Goal: Task Accomplishment & Management: Use online tool/utility

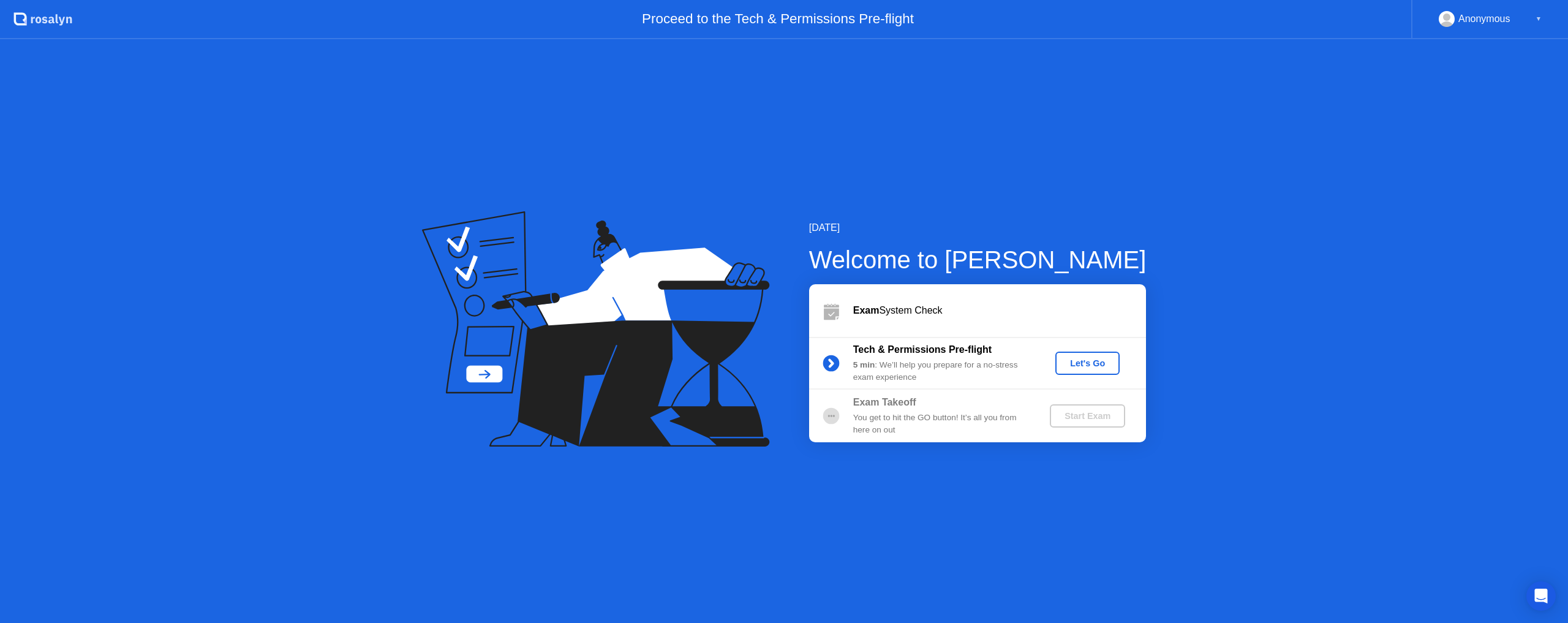
click at [1085, 366] on div "Let's Go" at bounding box center [1087, 363] width 54 height 10
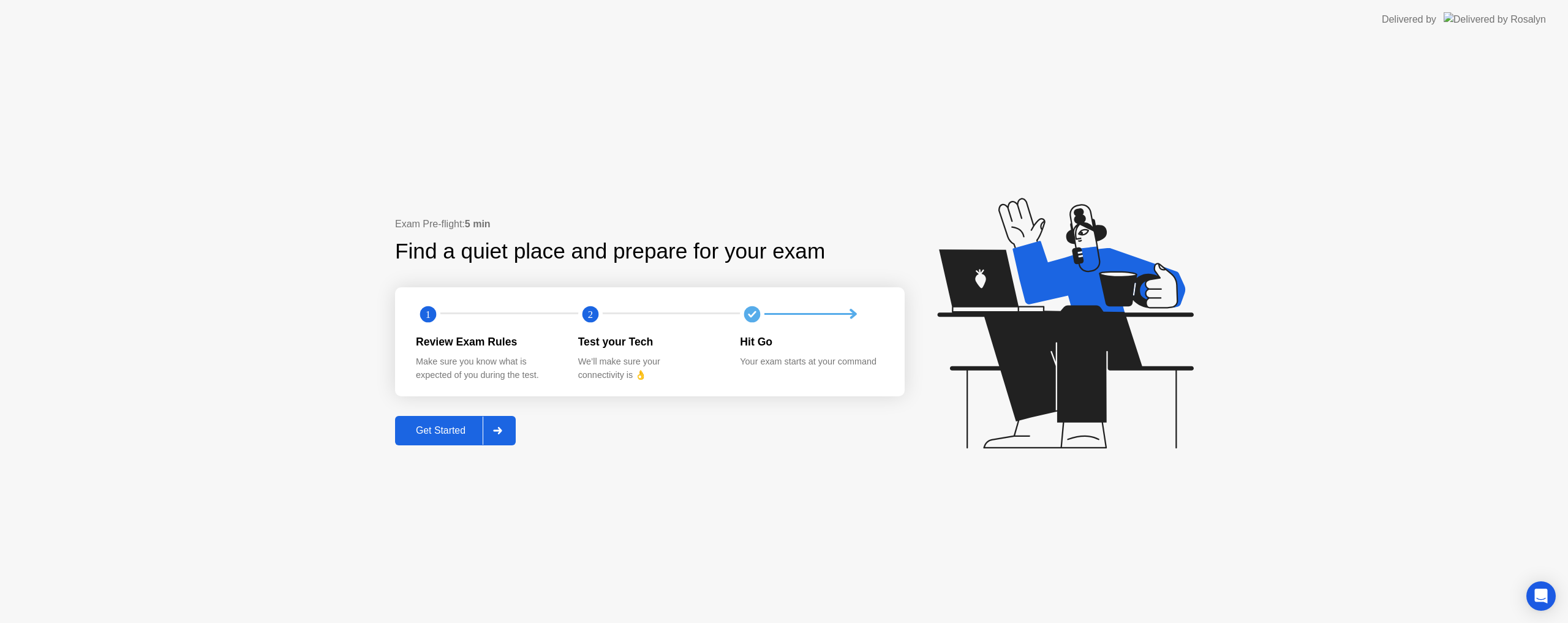
click at [420, 439] on button "Get Started" at bounding box center [455, 431] width 120 height 29
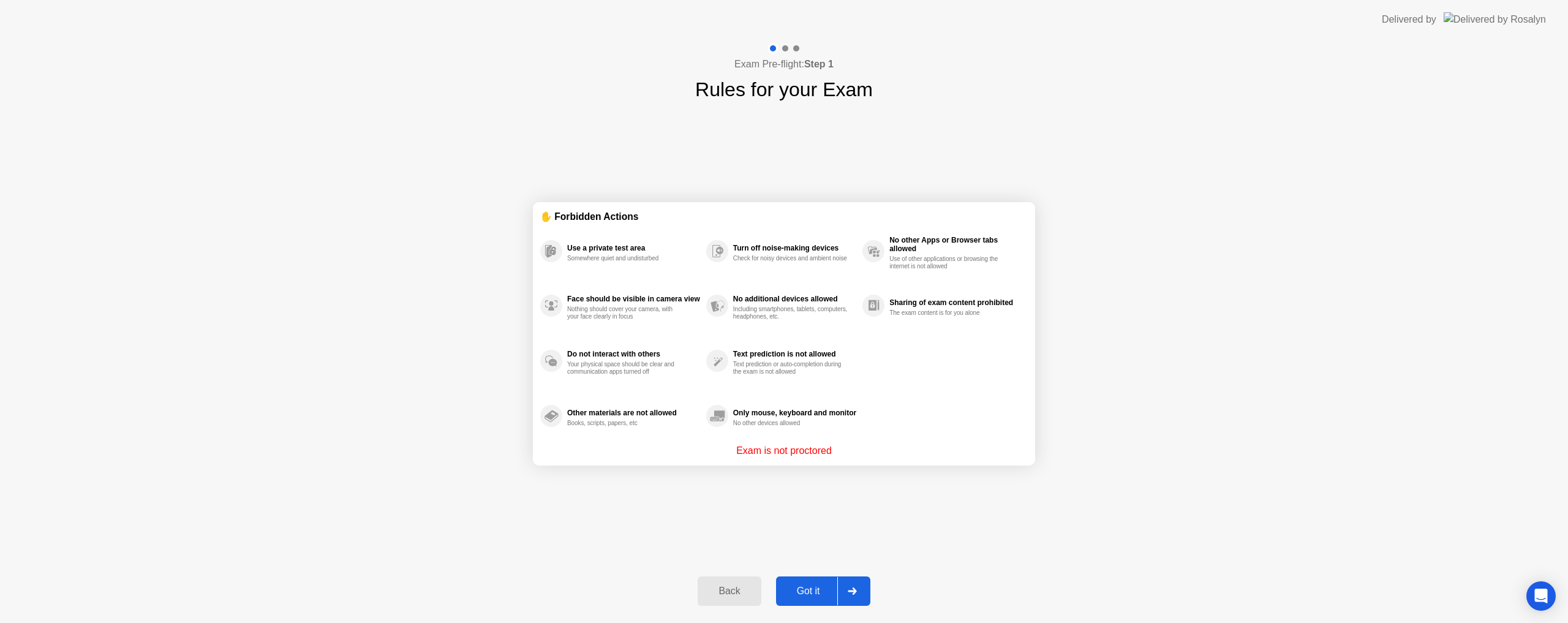
click at [806, 582] on button "Got it" at bounding box center [823, 591] width 95 height 29
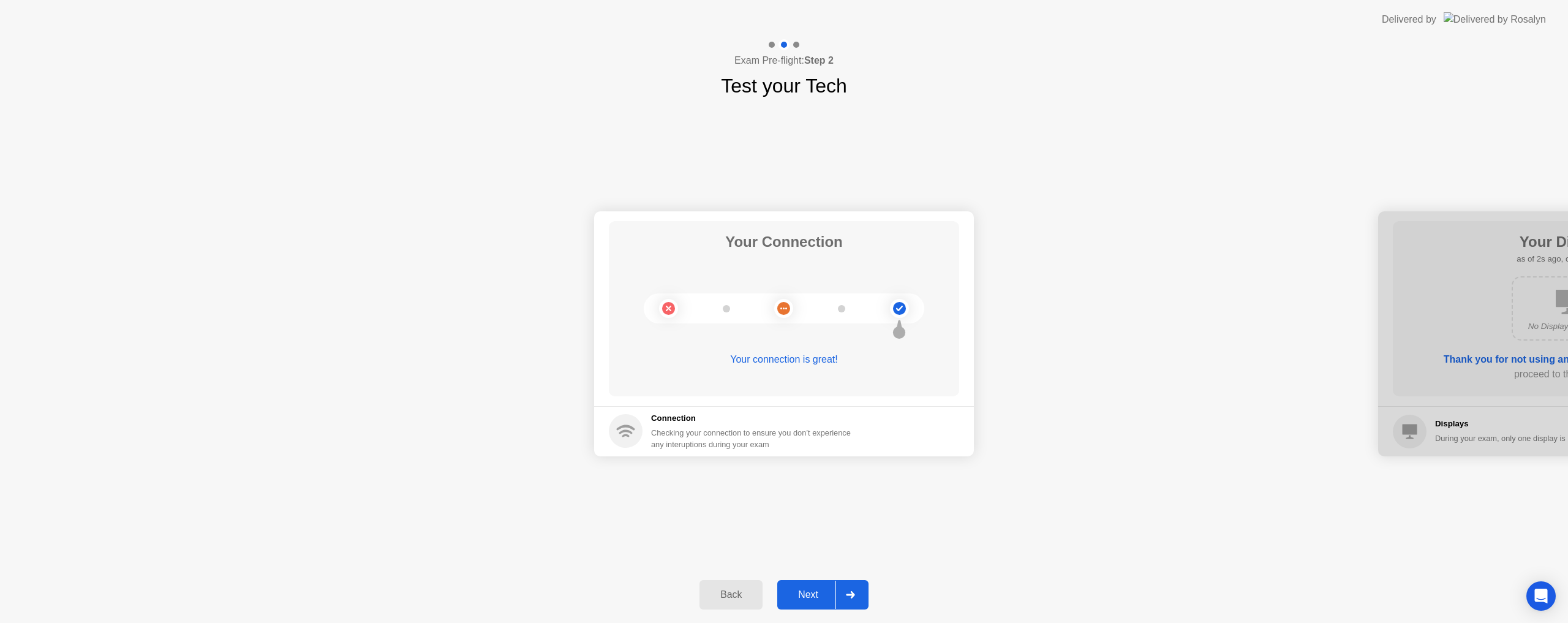
click at [806, 590] on div "Next" at bounding box center [808, 595] width 54 height 11
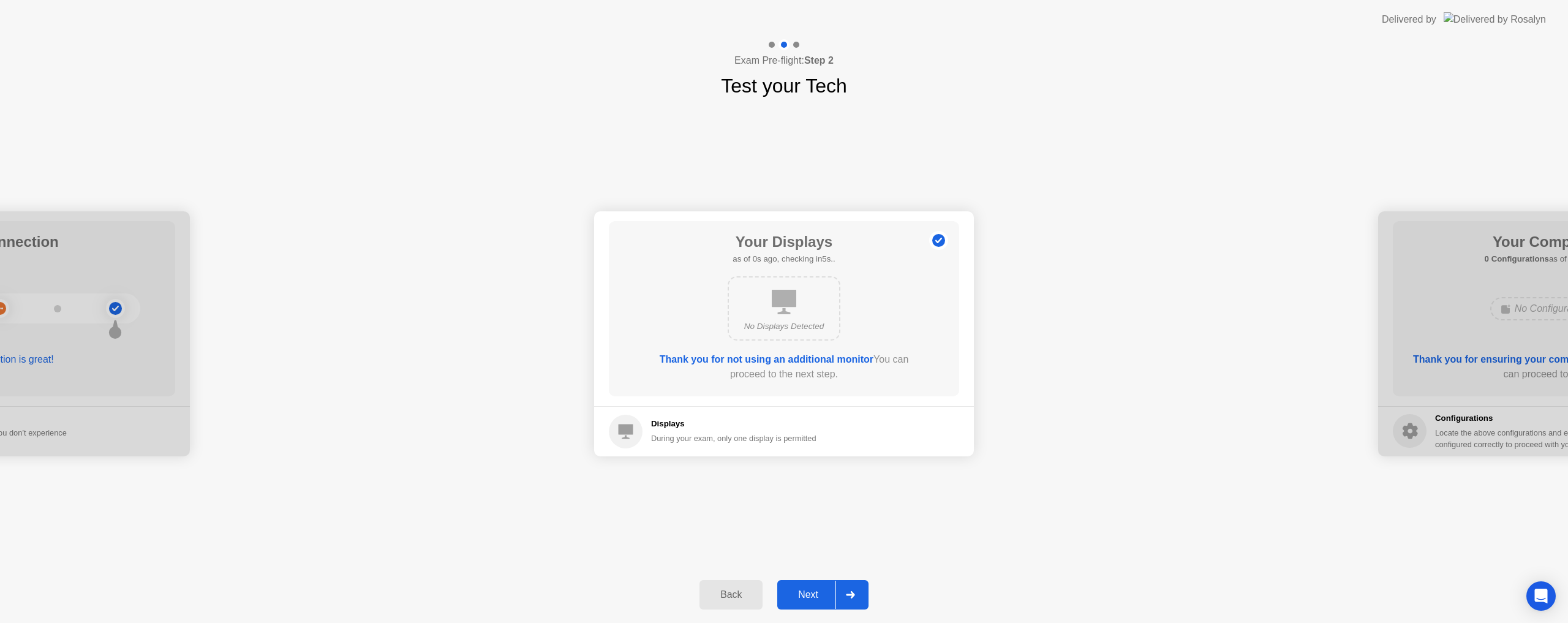
click at [806, 590] on div "Next" at bounding box center [808, 595] width 54 height 11
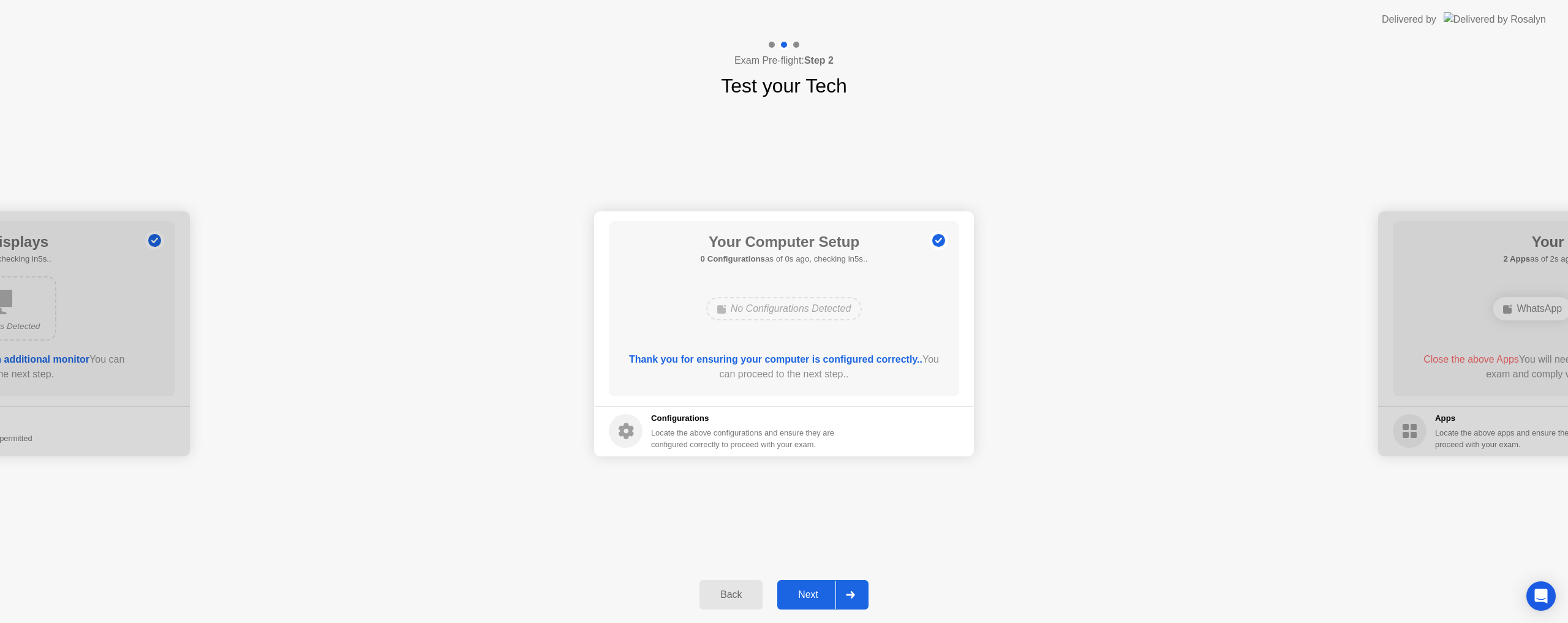
click at [806, 590] on div "Next" at bounding box center [808, 595] width 54 height 11
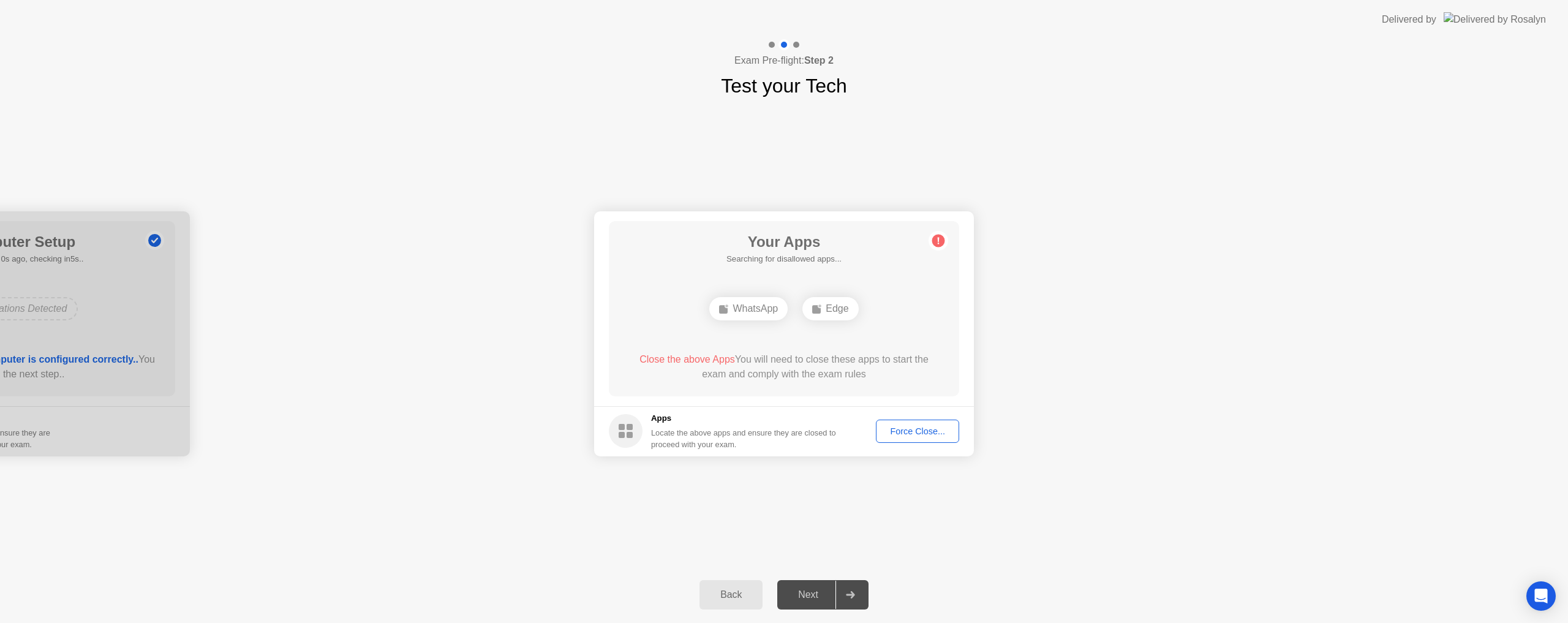
click at [854, 345] on div "Your Apps Searching for disallowed apps... WhatsApp Edge Close the above Apps Y…" at bounding box center [784, 309] width 351 height 175
drag, startPoint x: 886, startPoint y: 466, endPoint x: 747, endPoint y: 484, distance: 140.2
click at [920, 427] on div "Force Close..." at bounding box center [917, 432] width 74 height 10
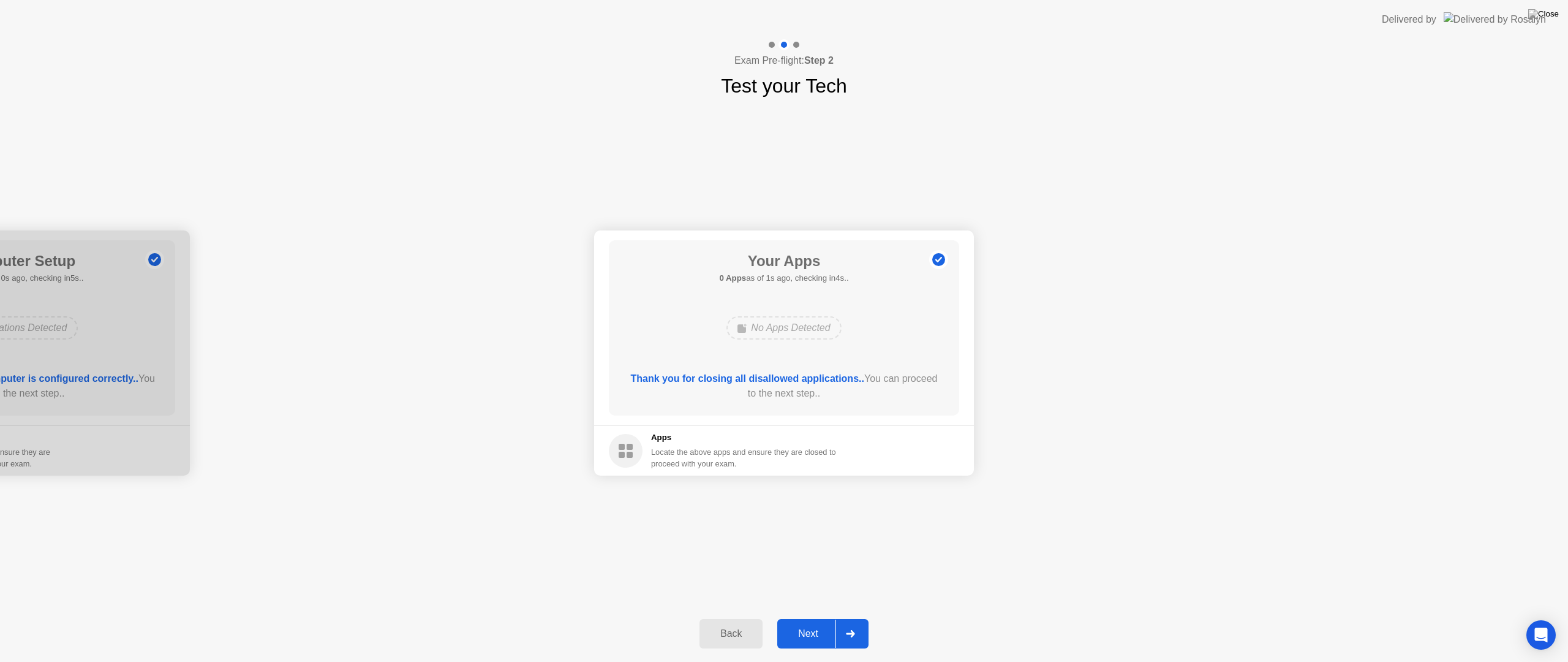
click at [808, 622] on div "Next" at bounding box center [808, 633] width 54 height 11
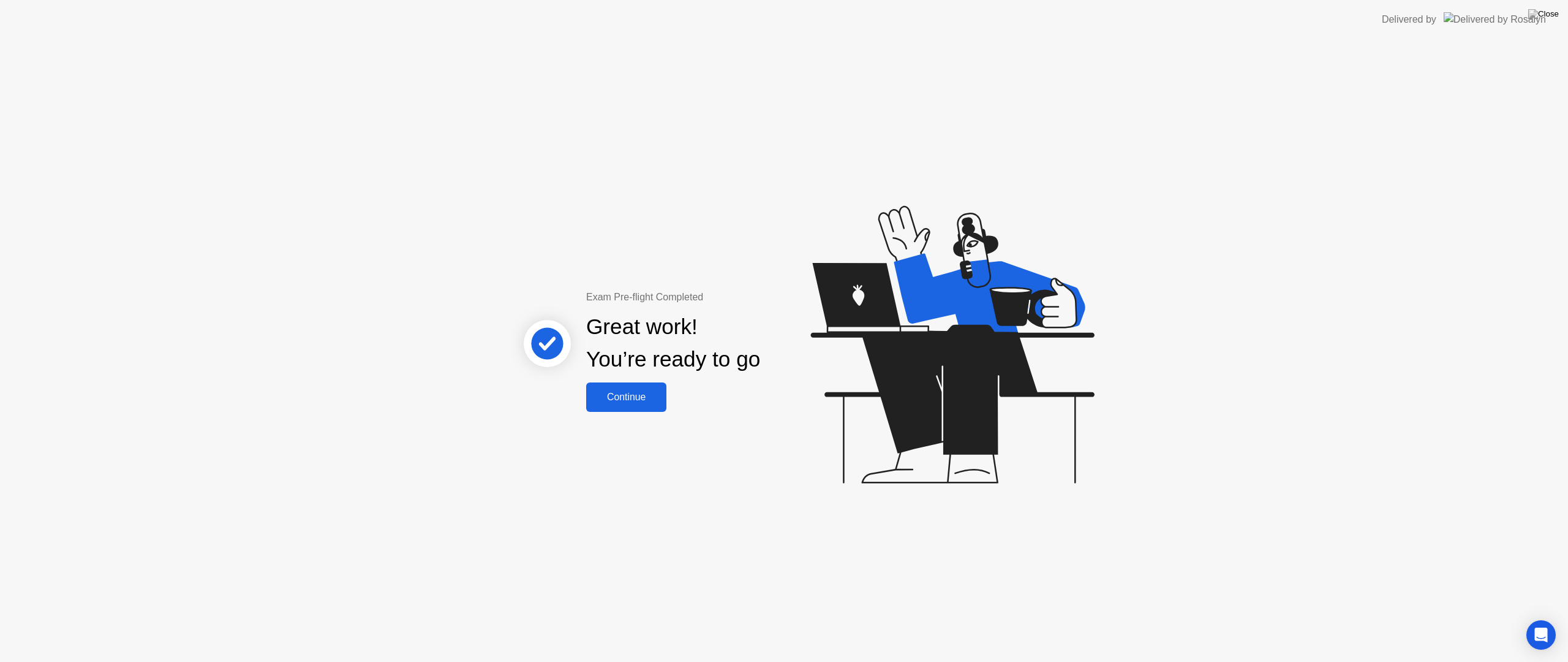
click at [640, 416] on div "Exam Pre-flight Completed Great work! You’re ready to go Continue" at bounding box center [784, 350] width 1568 height 622
click at [636, 407] on button "Continue" at bounding box center [625, 397] width 80 height 29
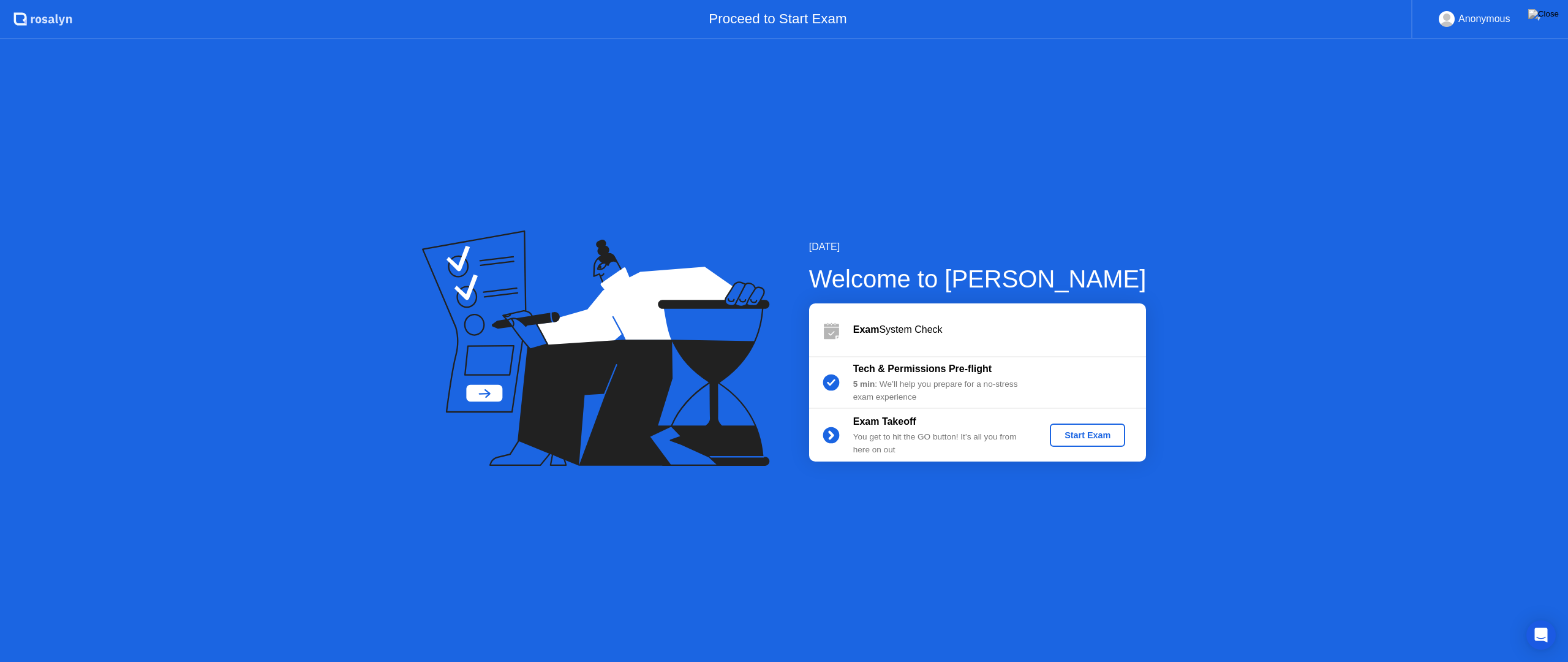
click at [1097, 433] on div "Start Exam" at bounding box center [1087, 435] width 65 height 10
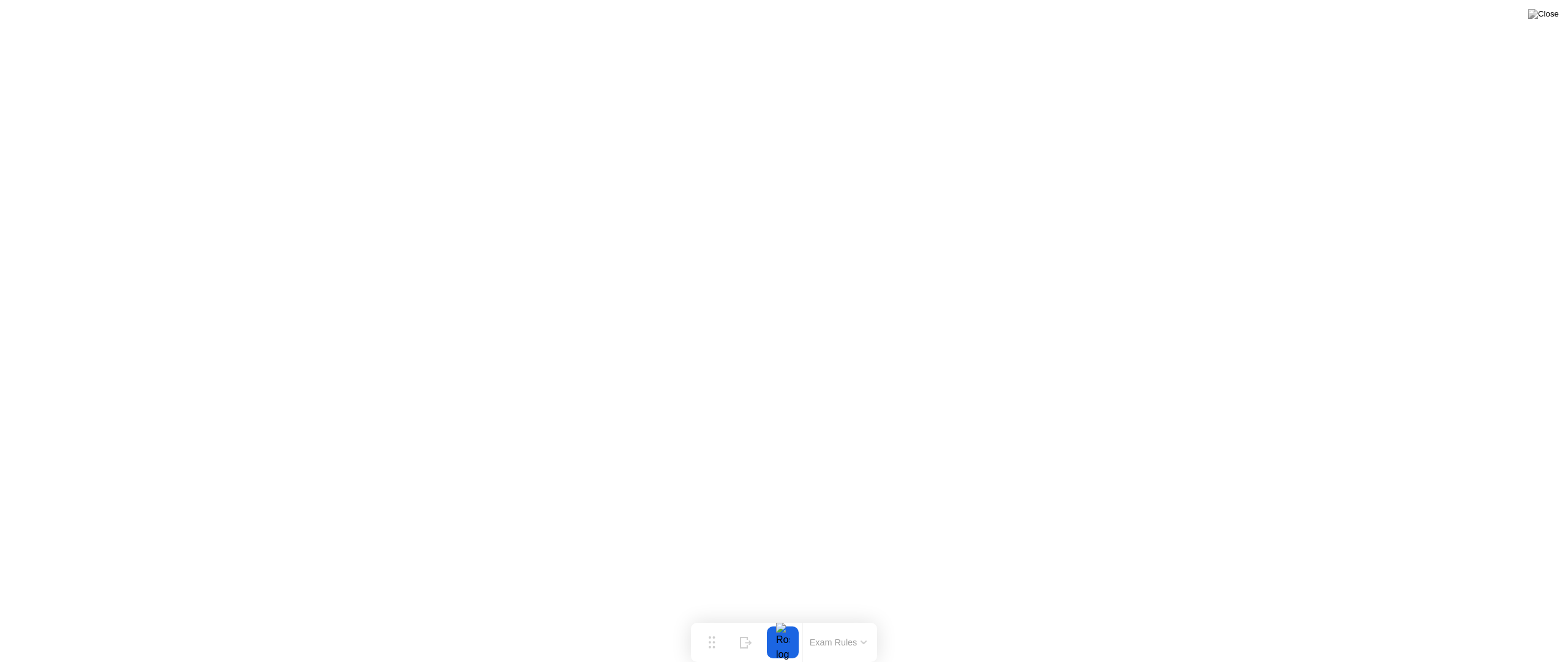
click at [861, 622] on button "Exam Rules" at bounding box center [838, 643] width 65 height 11
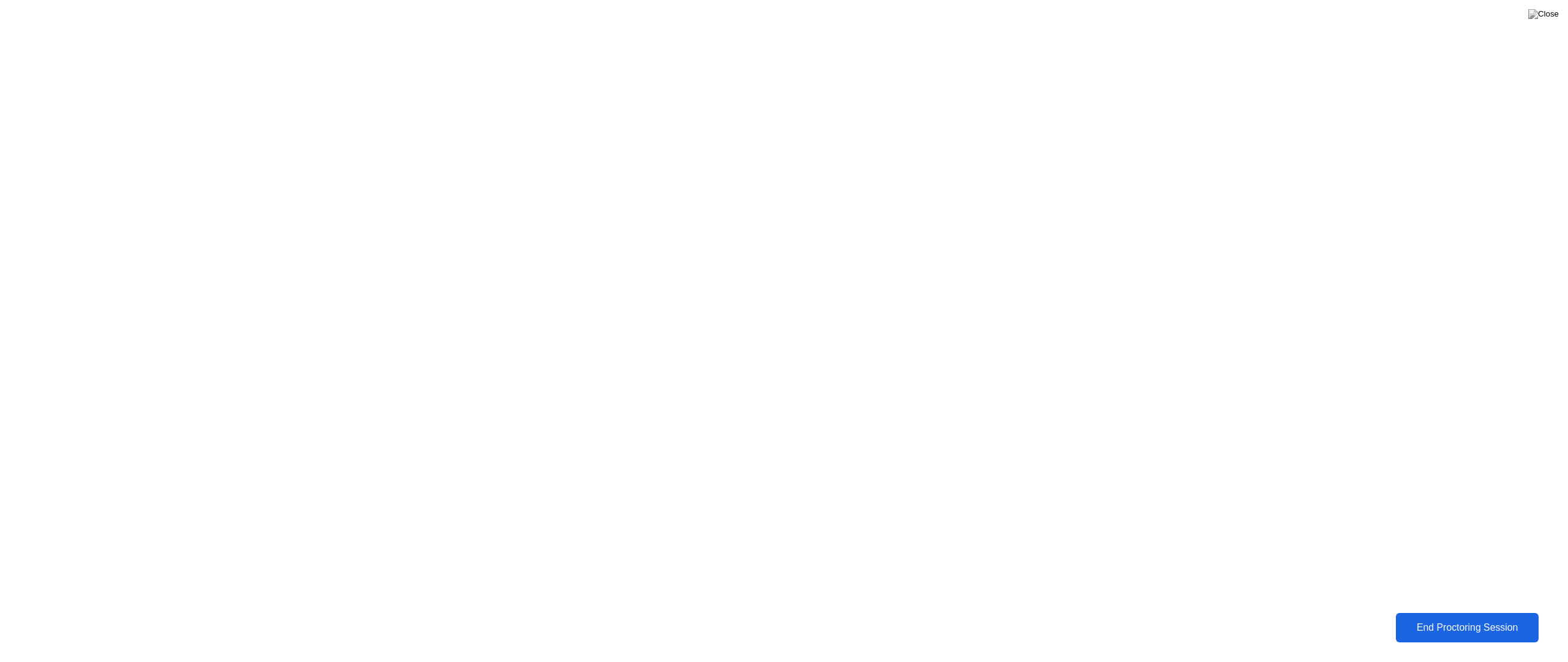
click at [1413, 622] on div "End Proctoring Session" at bounding box center [1466, 628] width 138 height 11
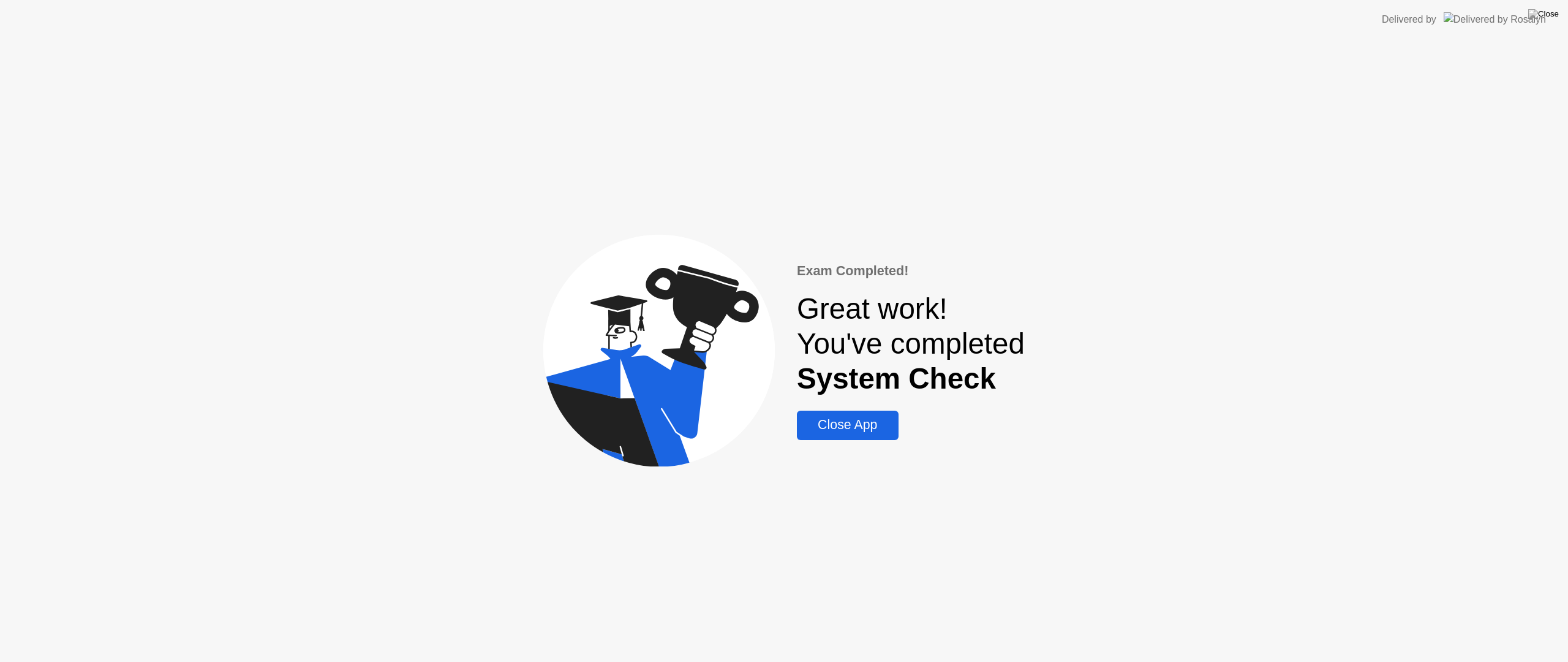
click at [842, 432] on div "Close App" at bounding box center [847, 425] width 94 height 15
